Goal: Transaction & Acquisition: Obtain resource

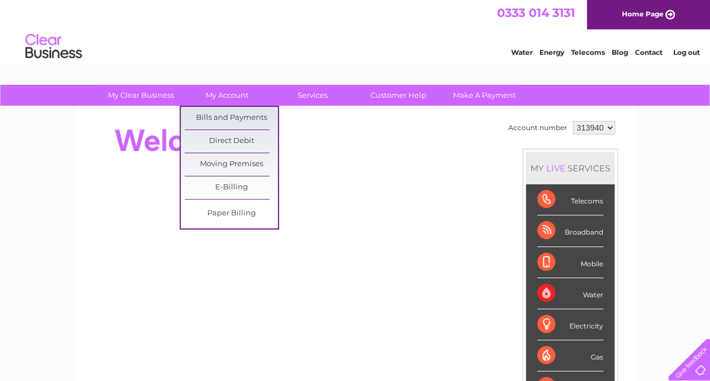
click at [241, 116] on link "Bills and Payments" at bounding box center [231, 118] width 93 height 23
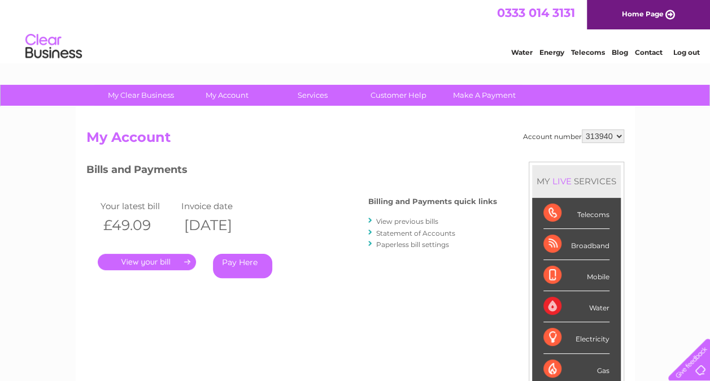
click at [403, 223] on link "View previous bills" at bounding box center [407, 221] width 62 height 8
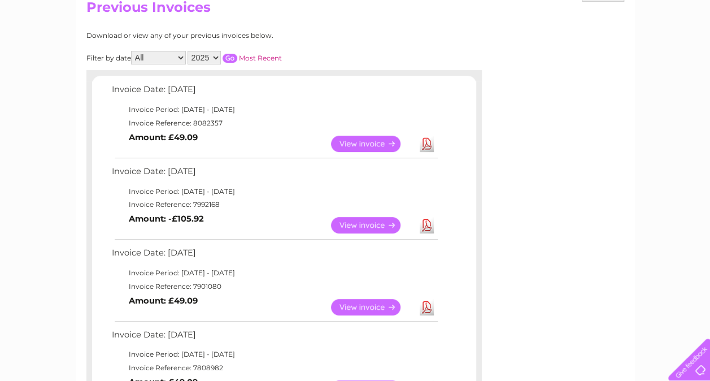
scroll to position [134, 0]
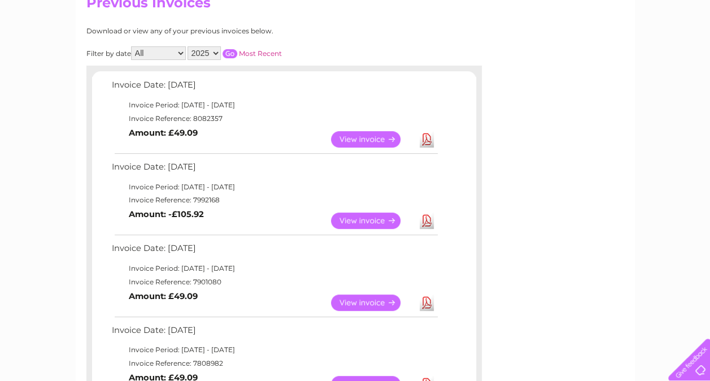
click at [357, 138] on link "View" at bounding box center [372, 139] width 83 height 16
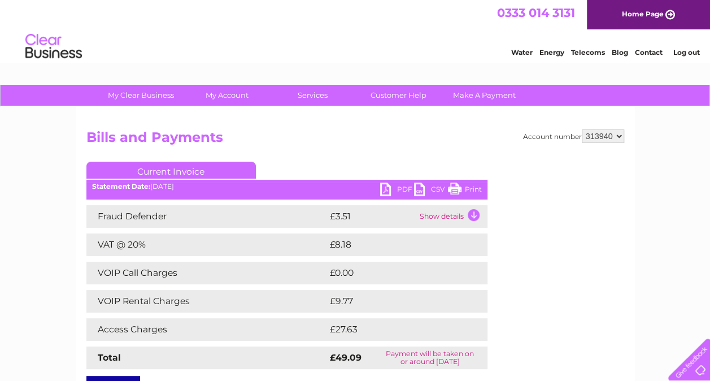
click at [392, 188] on link "PDF" at bounding box center [397, 191] width 34 height 16
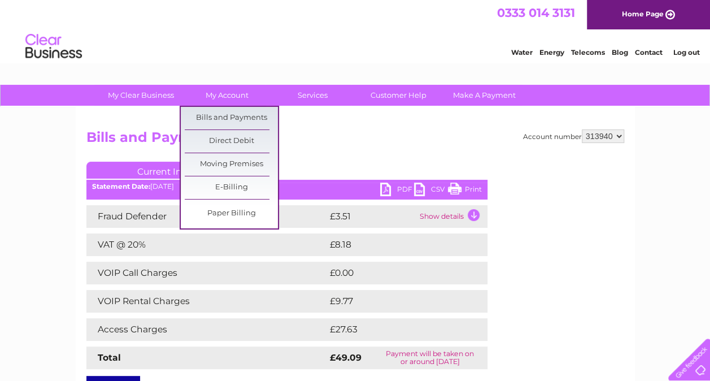
click at [235, 115] on link "Bills and Payments" at bounding box center [231, 118] width 93 height 23
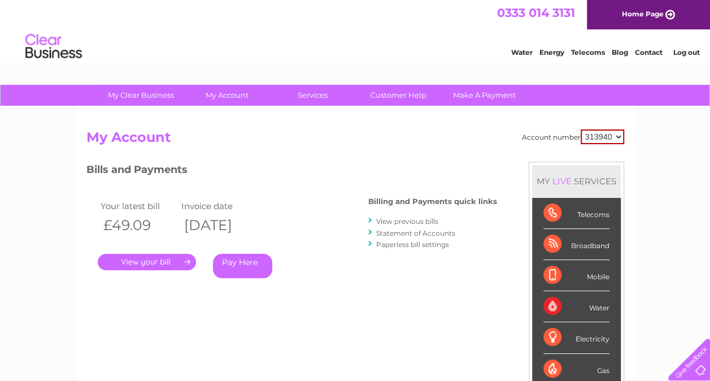
click at [159, 262] on link "." at bounding box center [147, 262] width 98 height 16
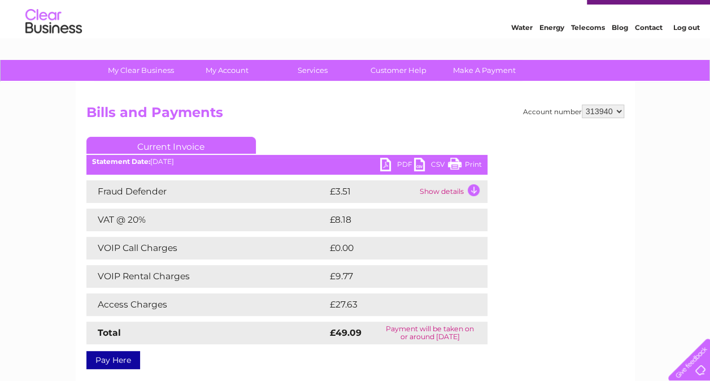
scroll to position [27, 0]
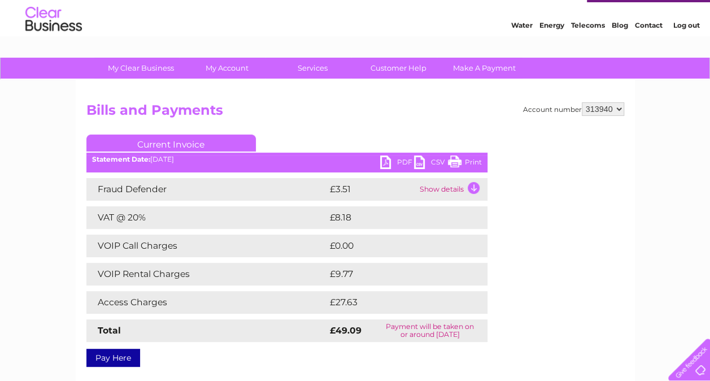
click at [391, 163] on link "PDF" at bounding box center [397, 163] width 34 height 16
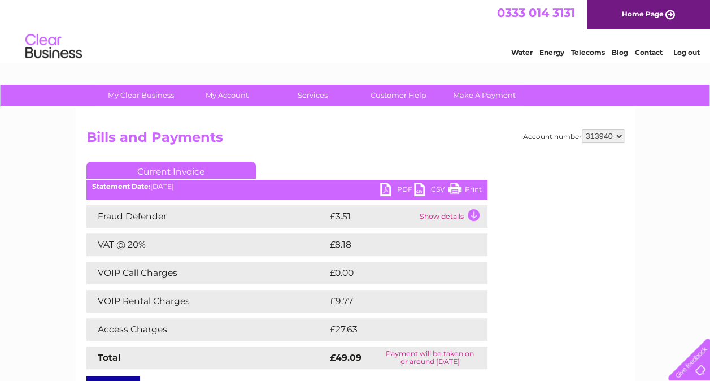
click at [229, 94] on link "My Account" at bounding box center [226, 95] width 93 height 21
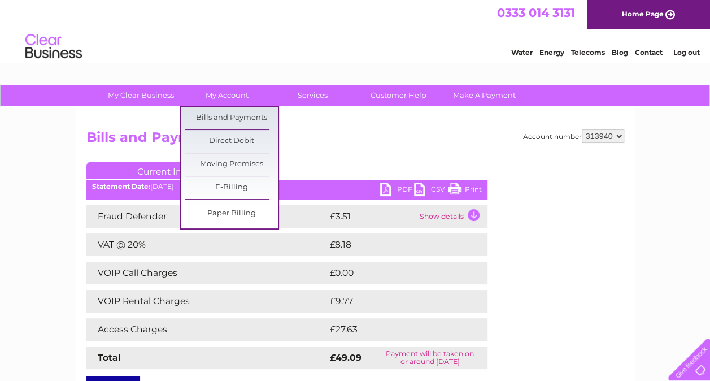
click at [218, 120] on link "Bills and Payments" at bounding box center [231, 118] width 93 height 23
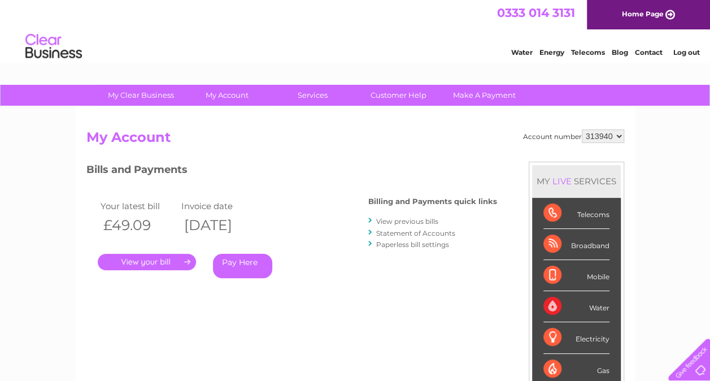
click at [389, 222] on link "View previous bills" at bounding box center [407, 221] width 62 height 8
